Goal: Information Seeking & Learning: Learn about a topic

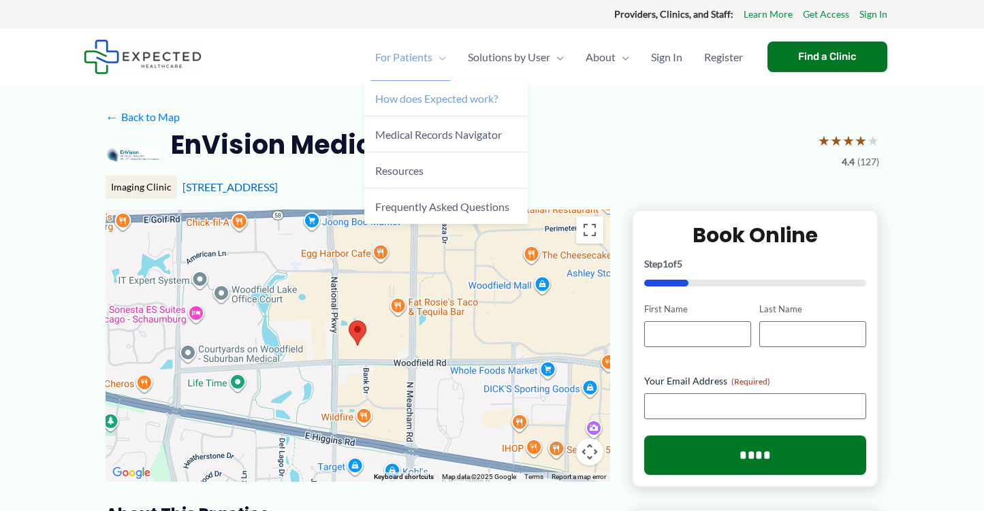
click at [428, 106] on link "How does Expected work?" at bounding box center [445, 99] width 163 height 36
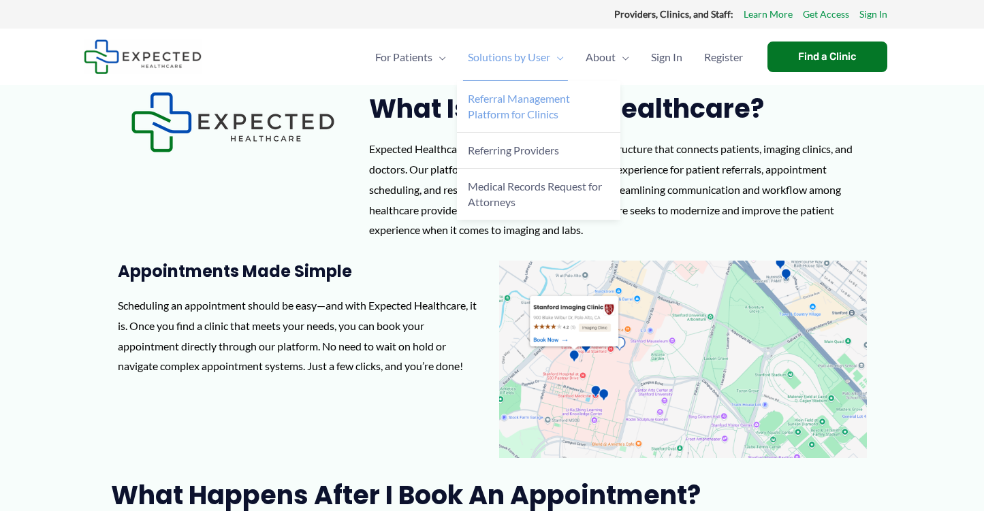
click at [519, 110] on span "Referral Management Platform for Clinics" at bounding box center [519, 106] width 102 height 29
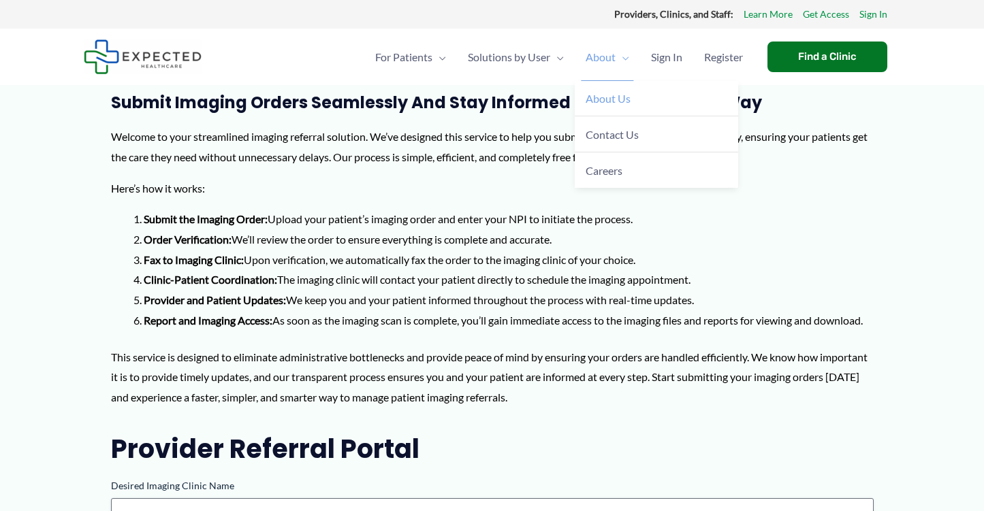
click at [600, 102] on span "About Us" at bounding box center [608, 98] width 45 height 13
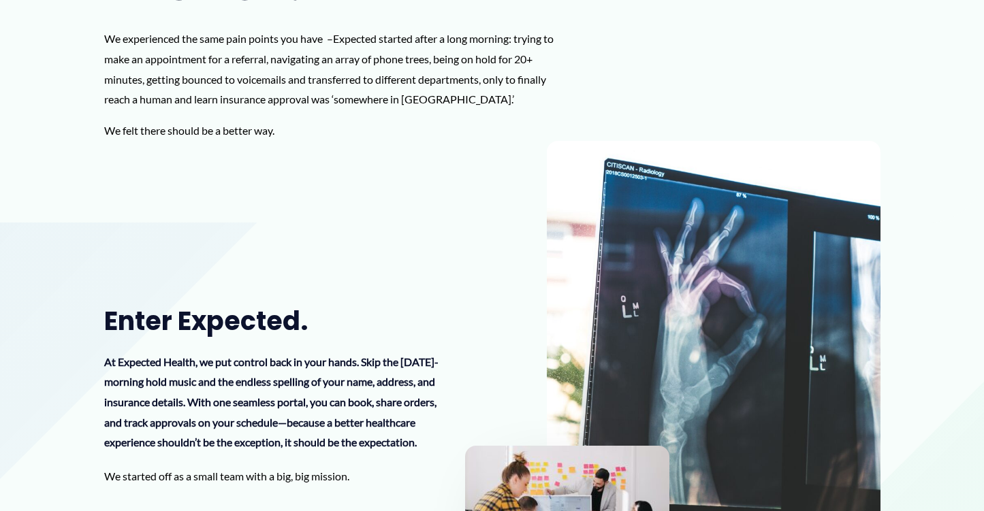
scroll to position [91, 0]
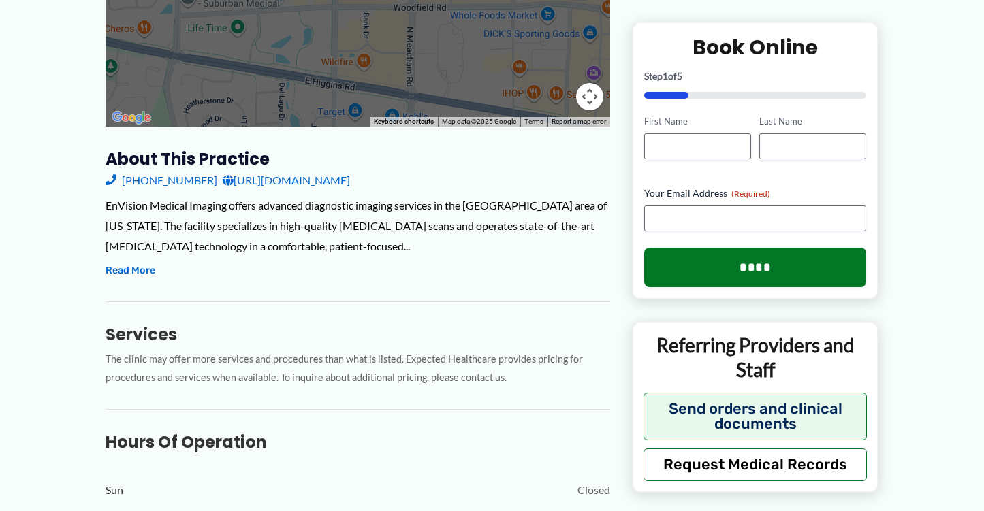
scroll to position [363, 0]
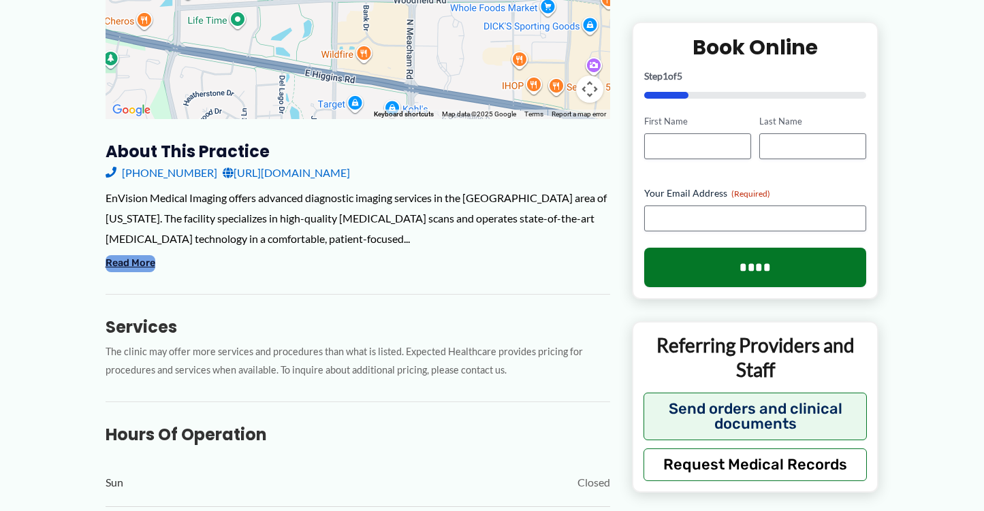
click at [133, 263] on button "Read More" at bounding box center [131, 263] width 50 height 16
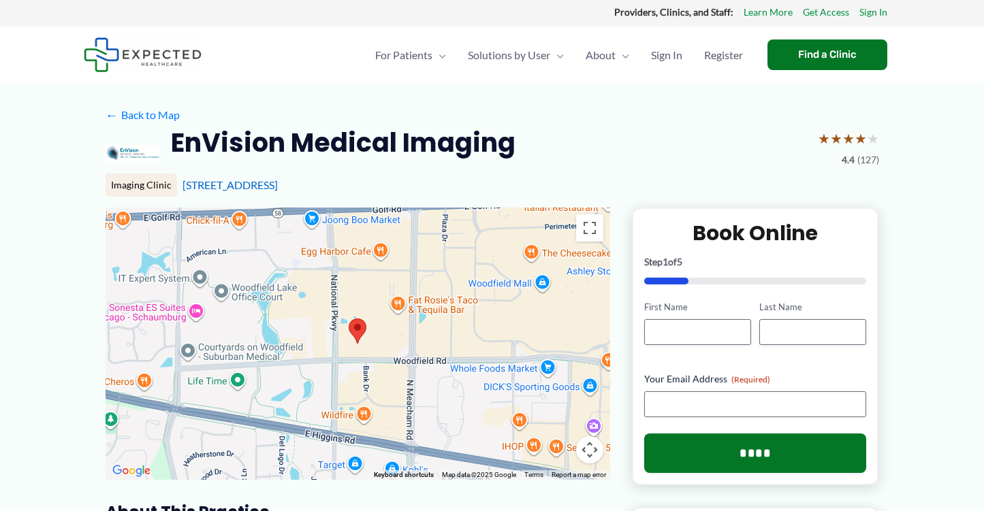
scroll to position [0, 0]
